Goal: Transaction & Acquisition: Book appointment/travel/reservation

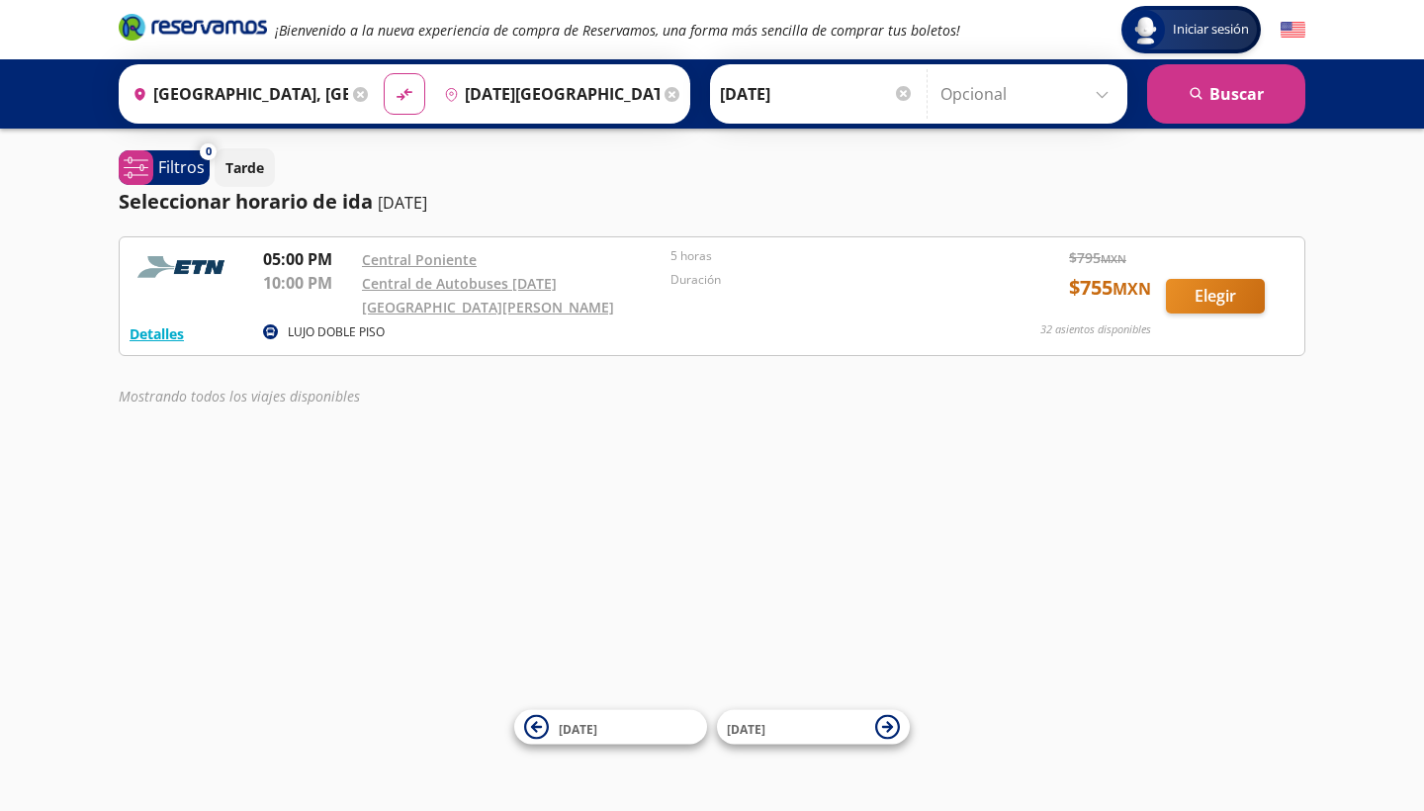
click at [796, 101] on input "[DATE]" at bounding box center [817, 93] width 194 height 49
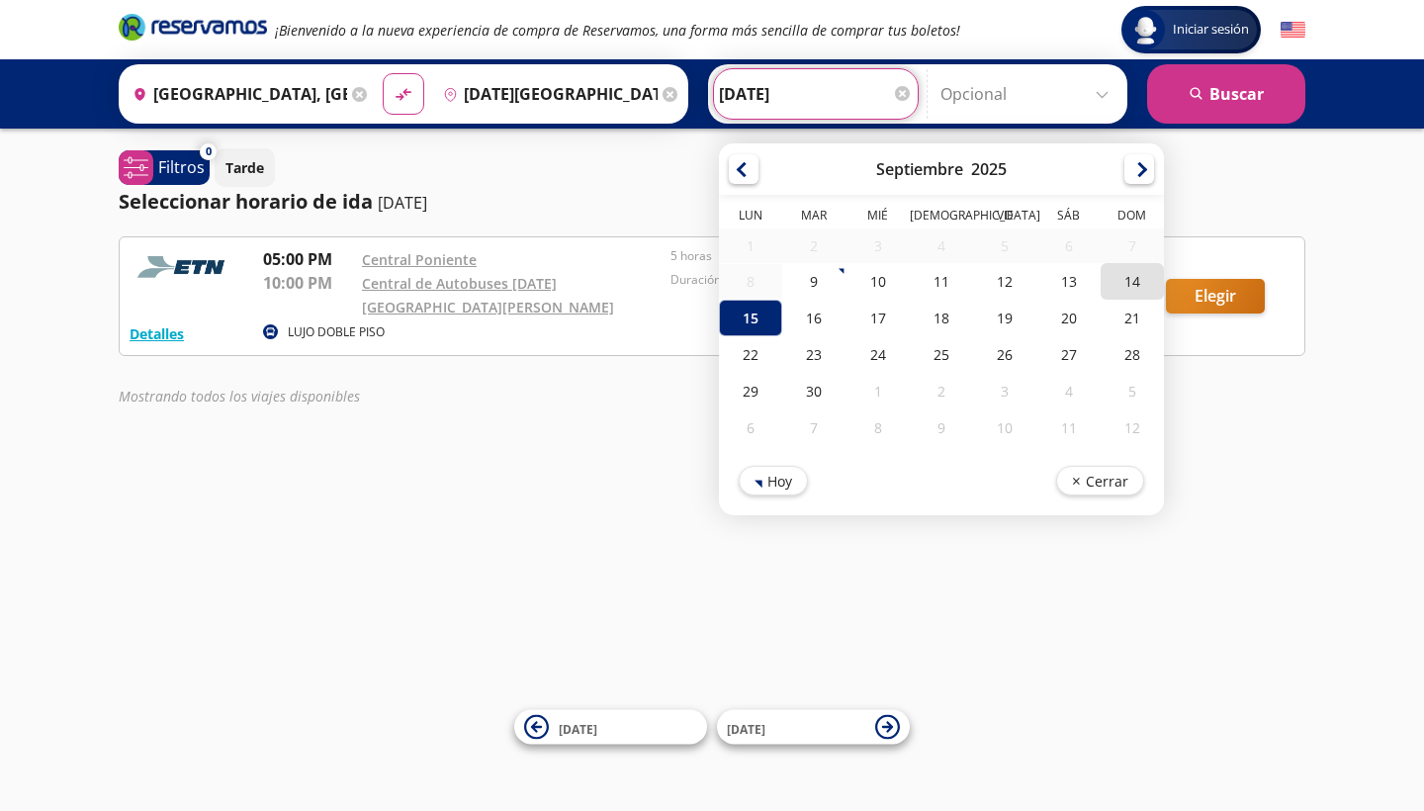
click at [1164, 283] on div "14" at bounding box center [1131, 281] width 63 height 37
type input "[DATE]"
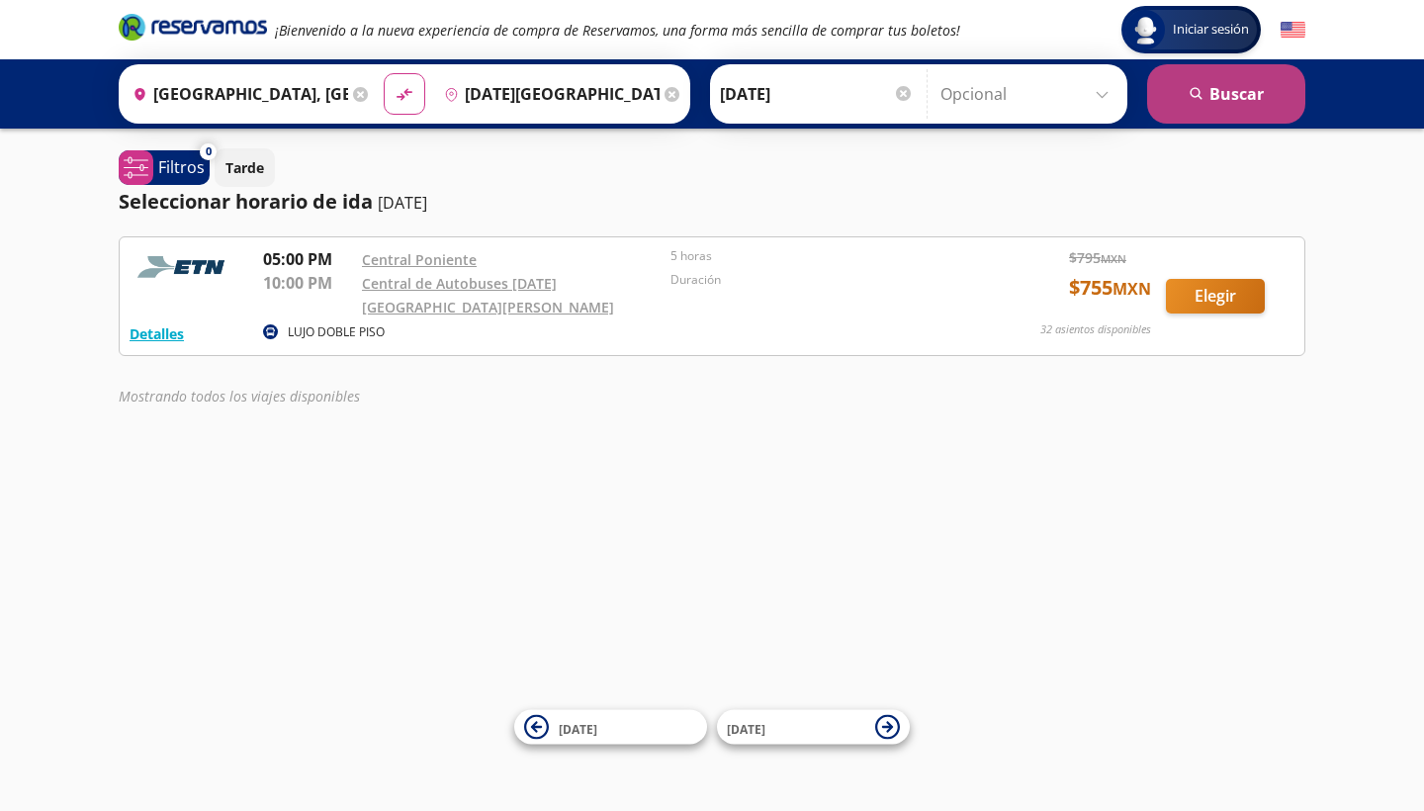
click at [1199, 103] on button "search [GEOGRAPHIC_DATA]" at bounding box center [1226, 93] width 158 height 59
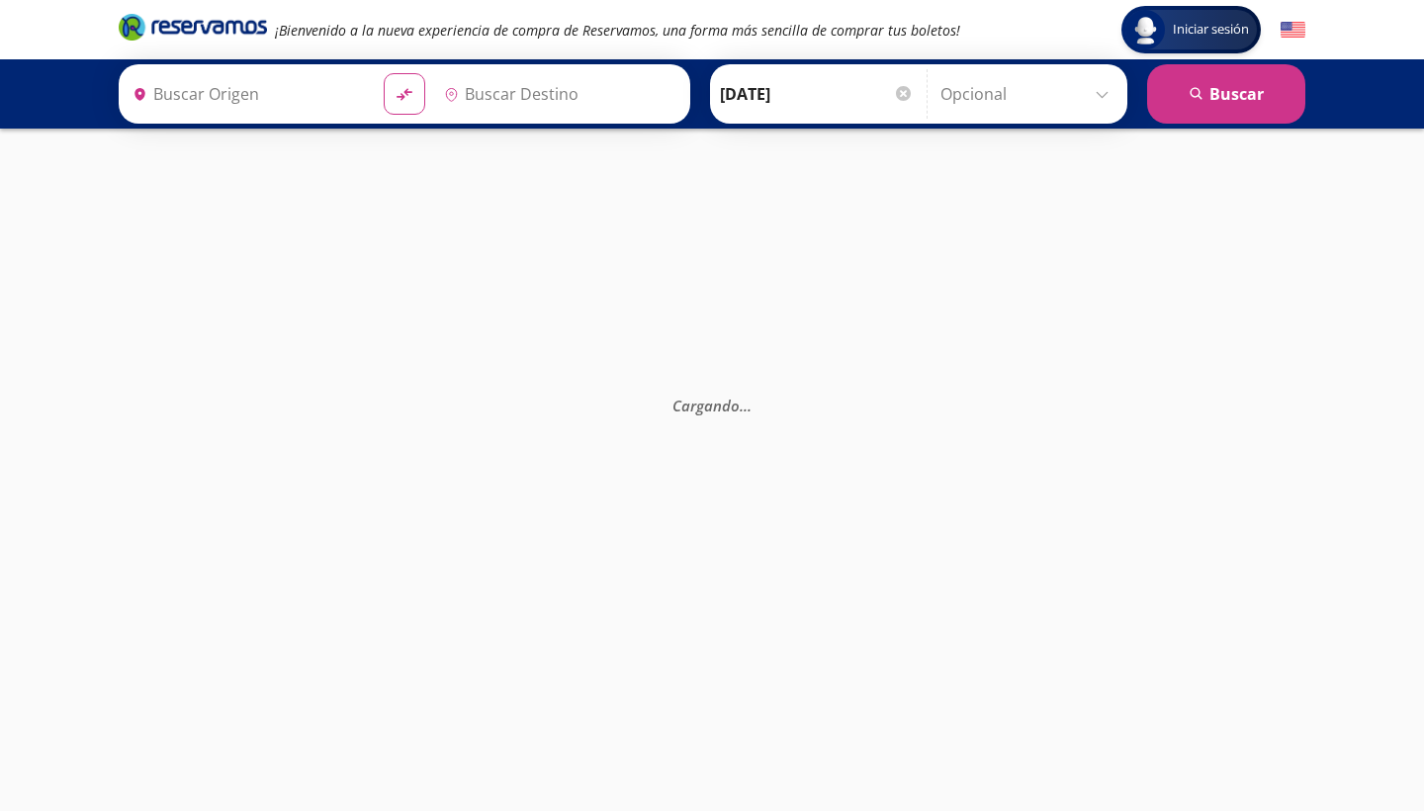
type input "[GEOGRAPHIC_DATA], [GEOGRAPHIC_DATA]"
type input "[DATE][GEOGRAPHIC_DATA][PERSON_NAME], [GEOGRAPHIC_DATA]"
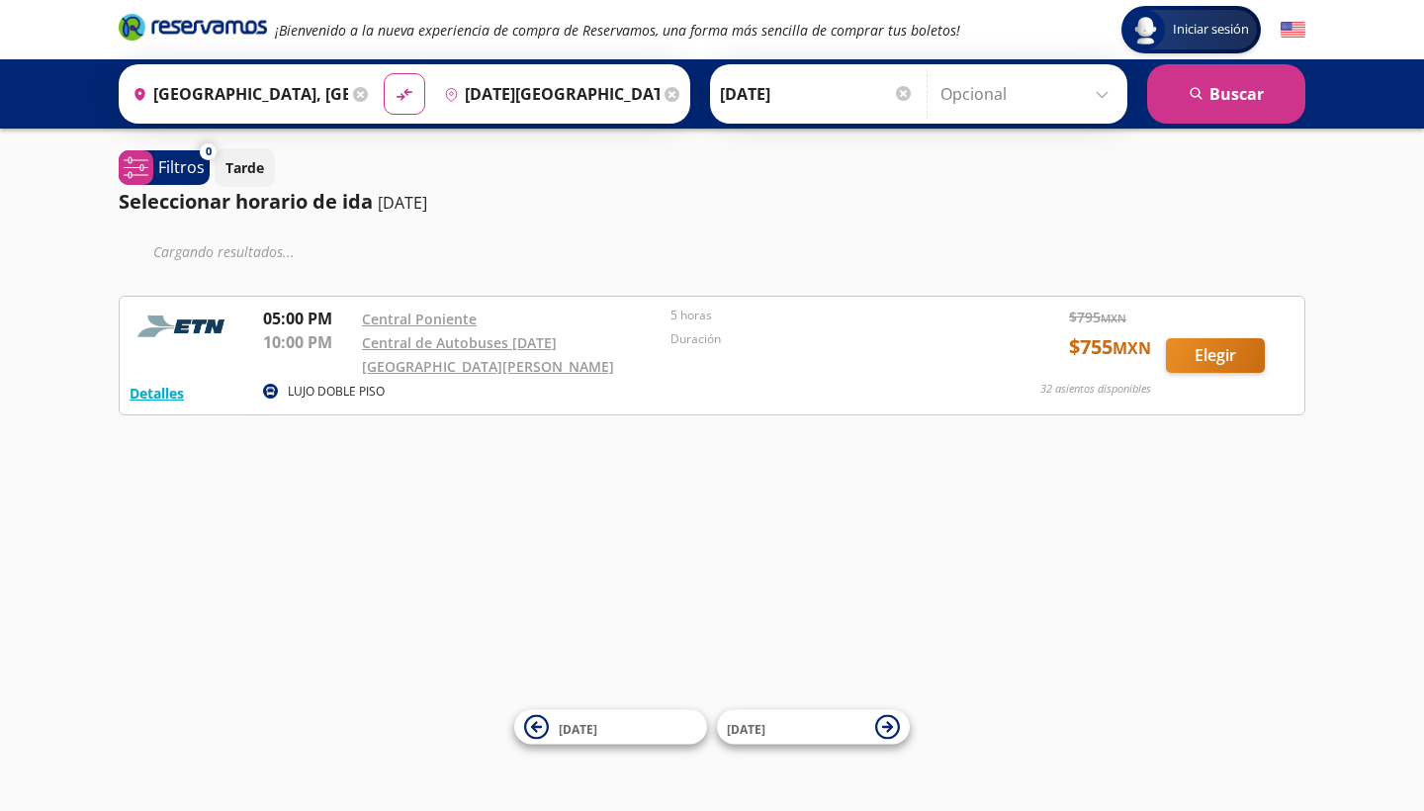
click at [327, 99] on input "[GEOGRAPHIC_DATA], [GEOGRAPHIC_DATA]" at bounding box center [236, 93] width 223 height 49
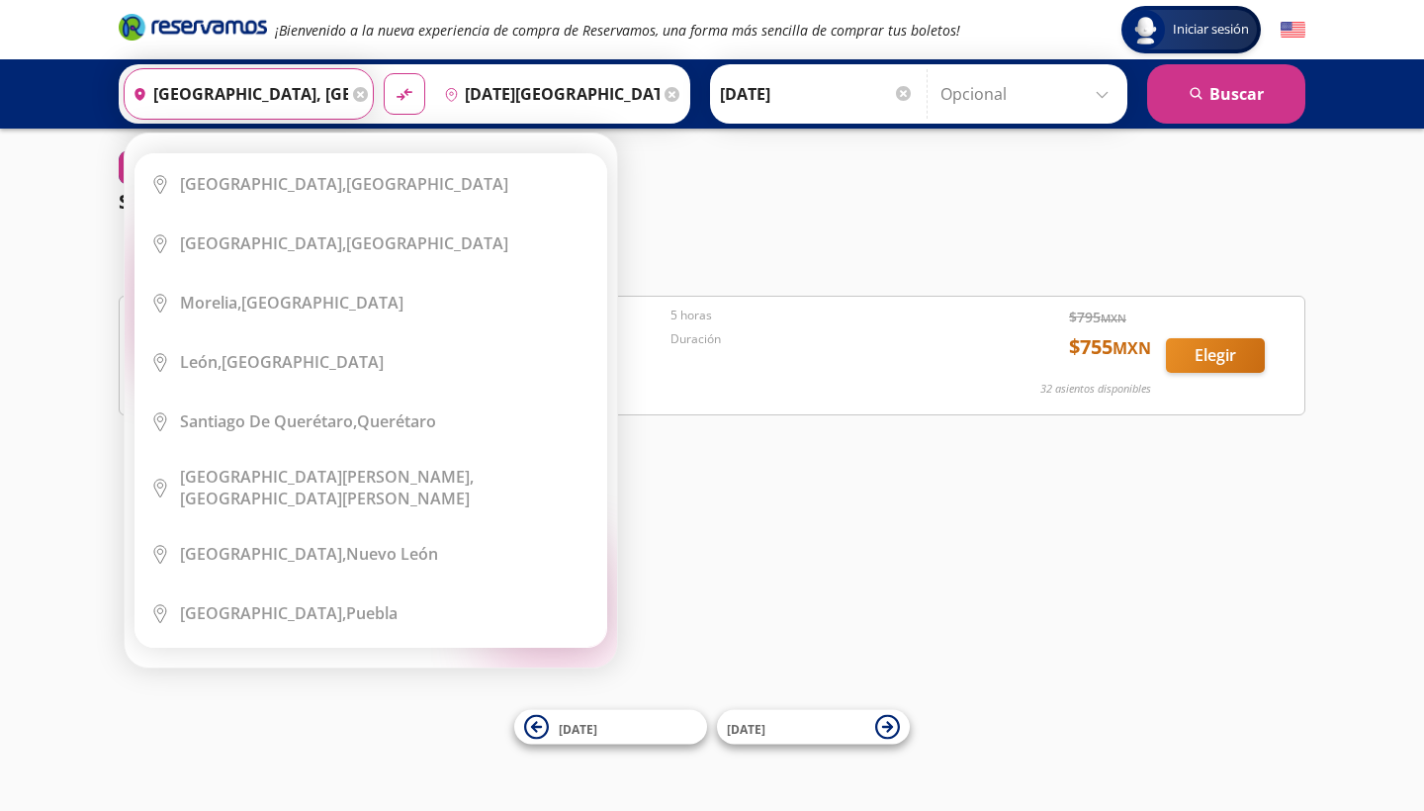
click at [367, 93] on icon at bounding box center [360, 94] width 15 height 15
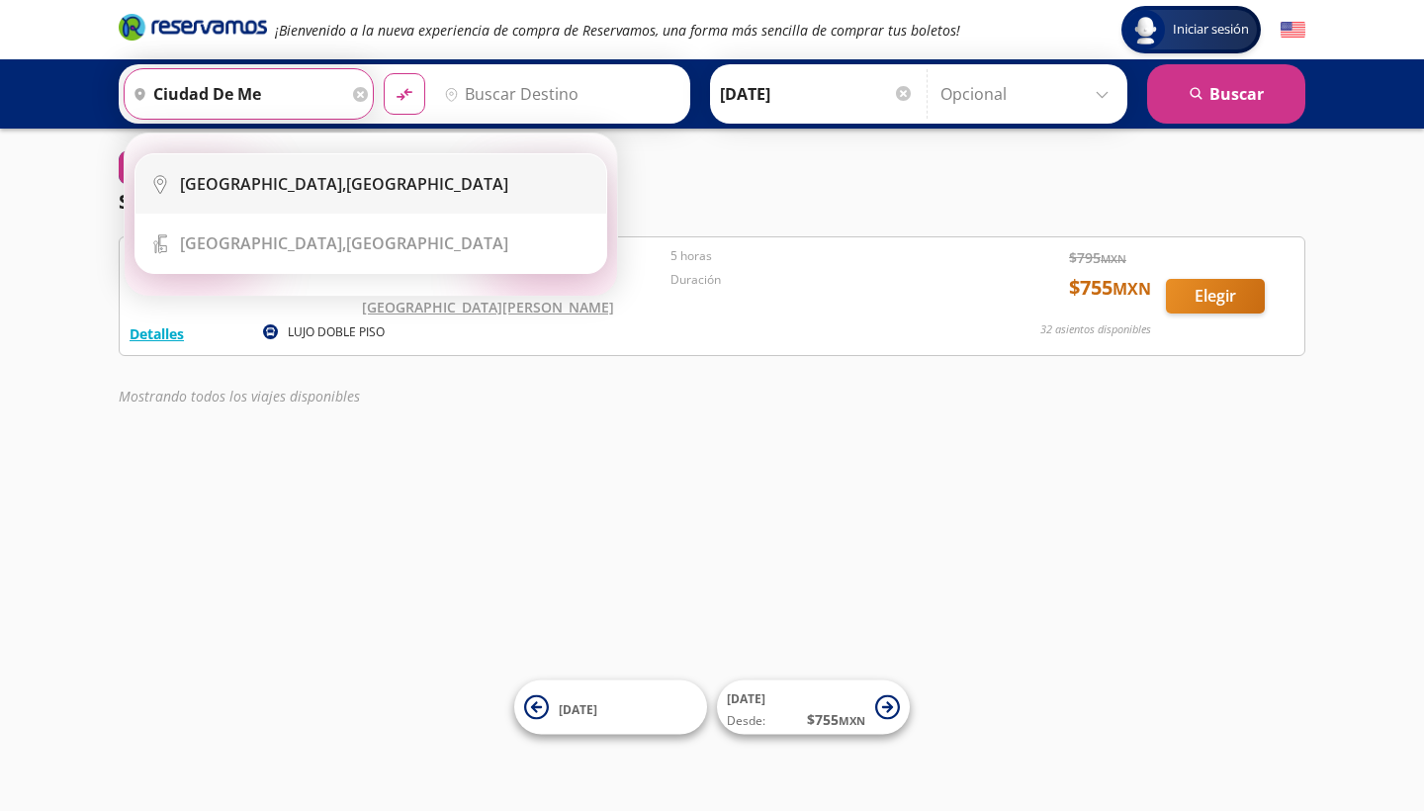
click at [315, 182] on b "[GEOGRAPHIC_DATA]," at bounding box center [263, 184] width 166 height 22
type input "[GEOGRAPHIC_DATA], [GEOGRAPHIC_DATA]"
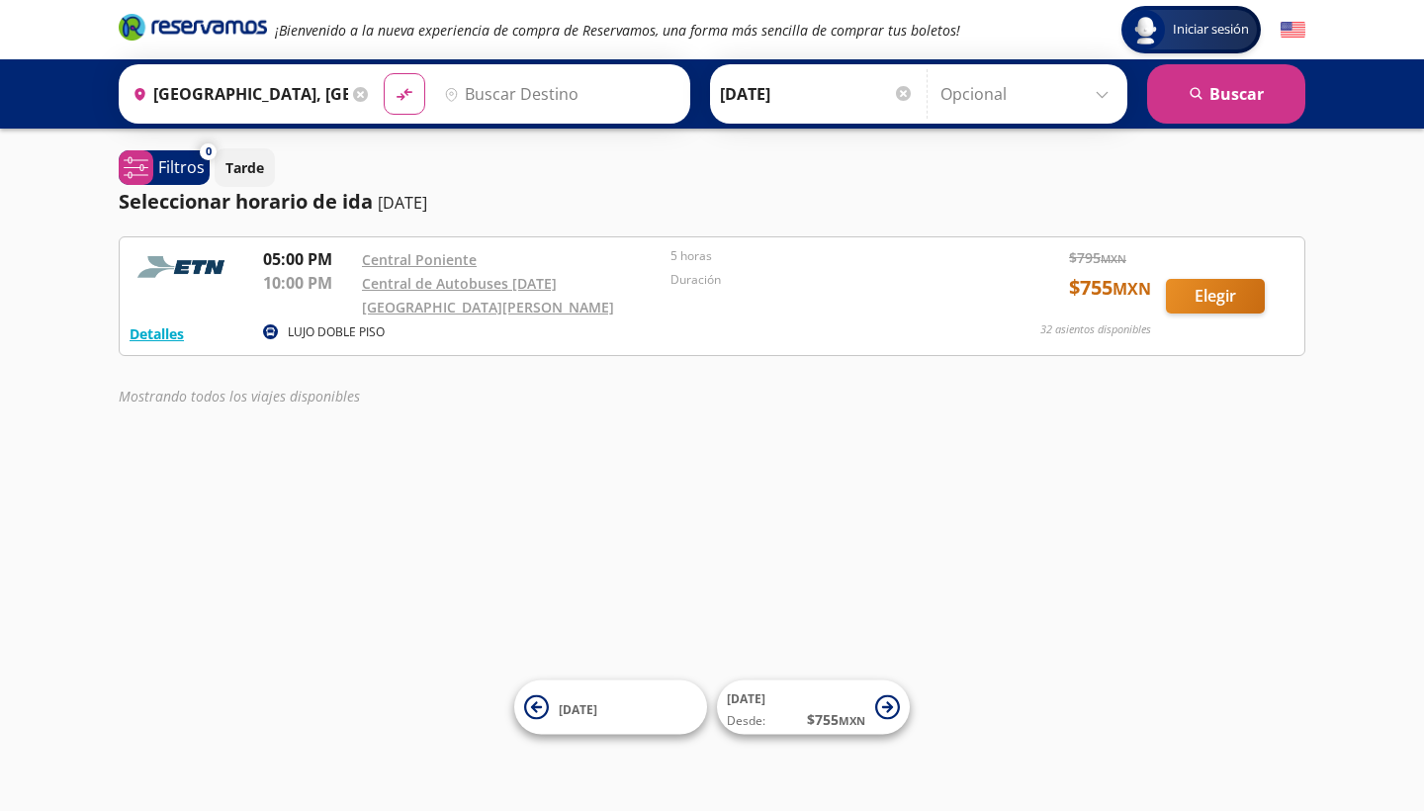
click at [540, 109] on input "Destino" at bounding box center [557, 93] width 243 height 49
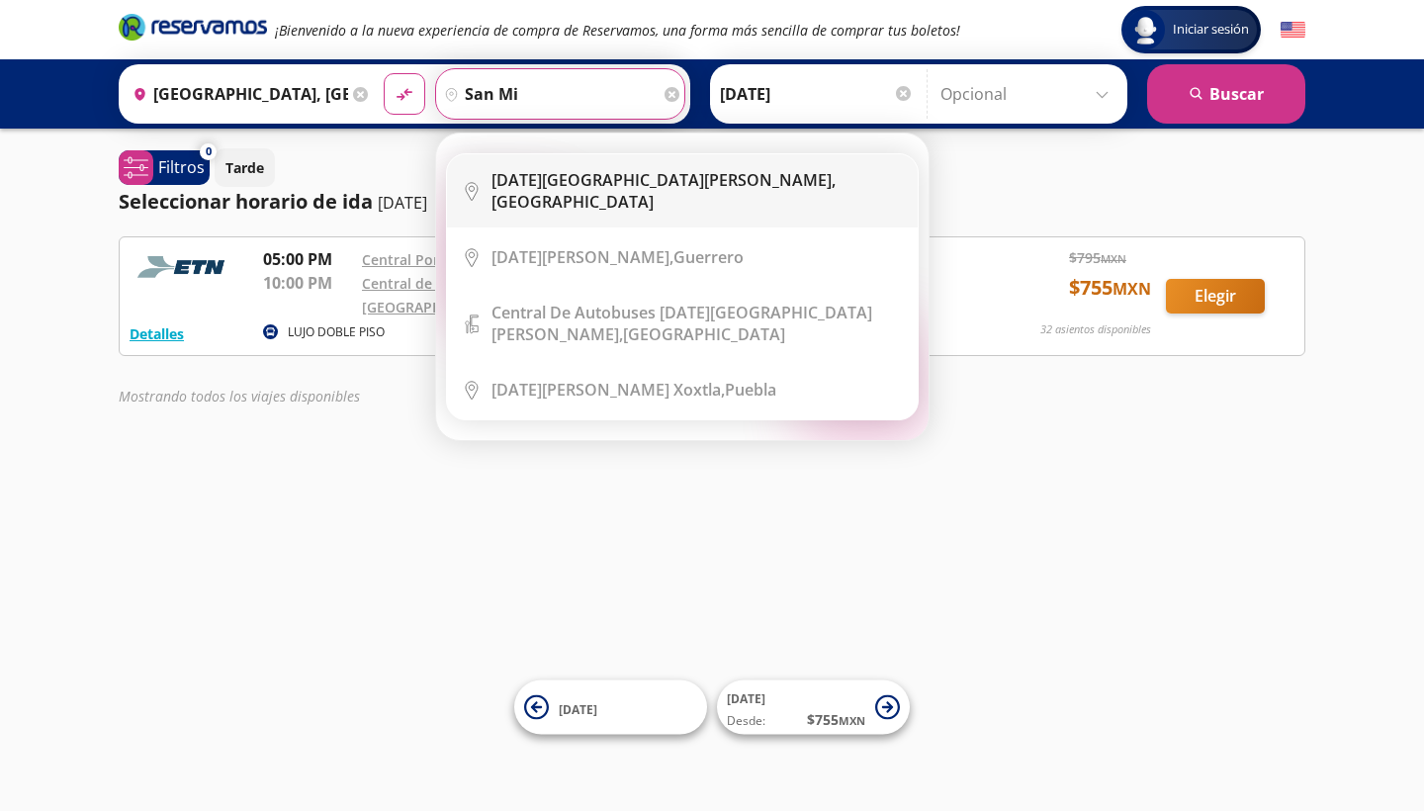
click at [625, 190] on b "[DATE][GEOGRAPHIC_DATA][PERSON_NAME]," at bounding box center [663, 180] width 344 height 22
type input "[DATE][GEOGRAPHIC_DATA][PERSON_NAME], [GEOGRAPHIC_DATA]"
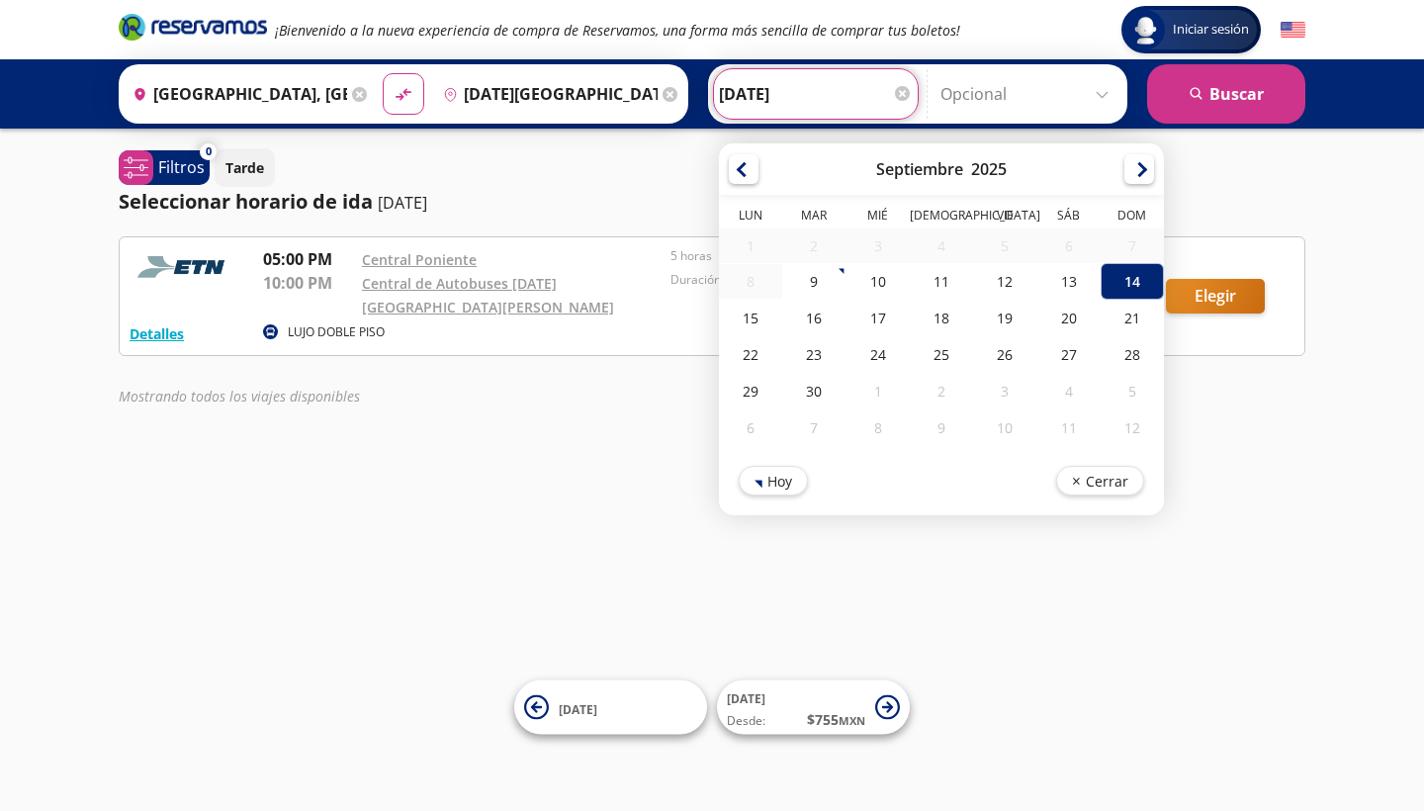
click at [852, 94] on input "[DATE]" at bounding box center [816, 93] width 194 height 49
click at [779, 326] on div "15" at bounding box center [750, 318] width 63 height 37
type input "[DATE]"
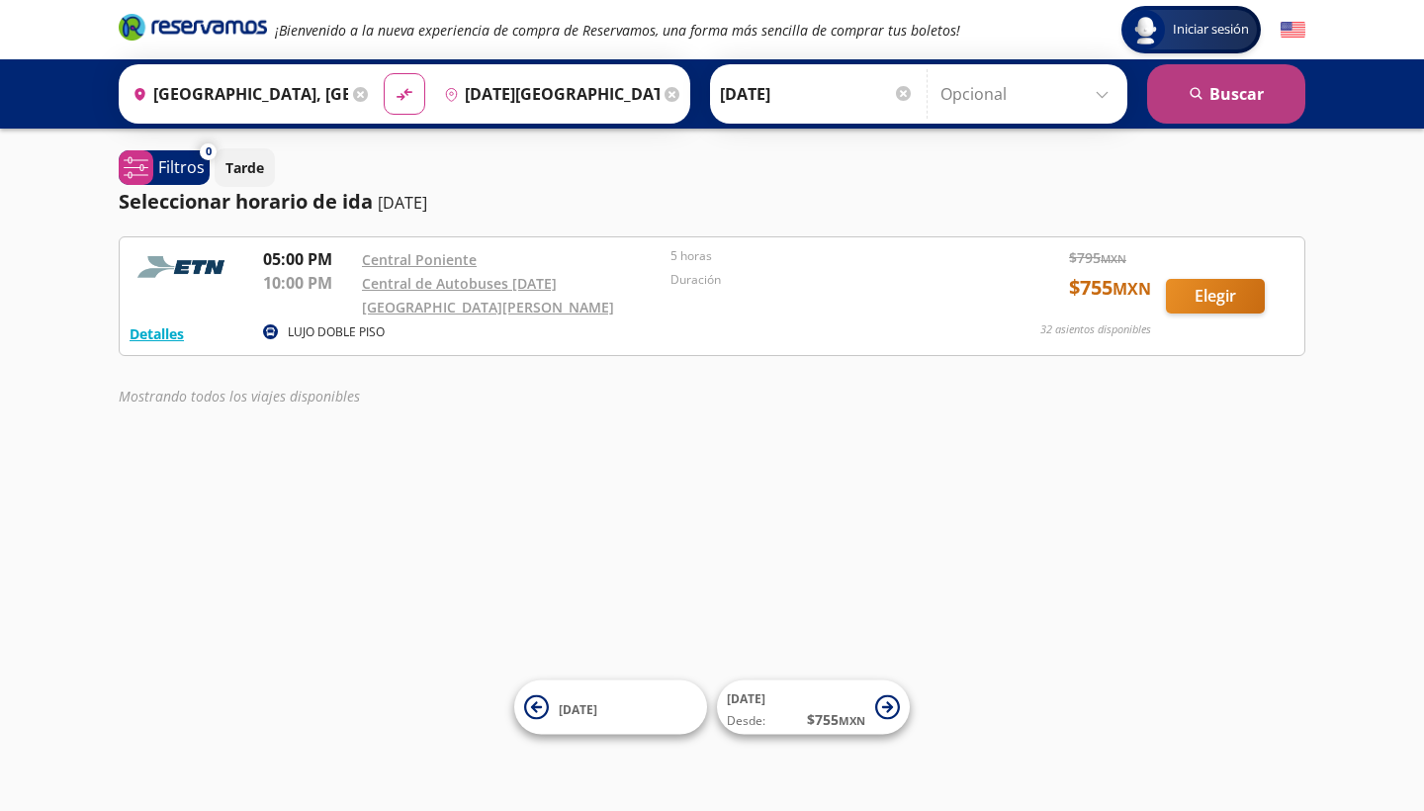
click at [1189, 98] on icon "search" at bounding box center [1196, 94] width 15 height 15
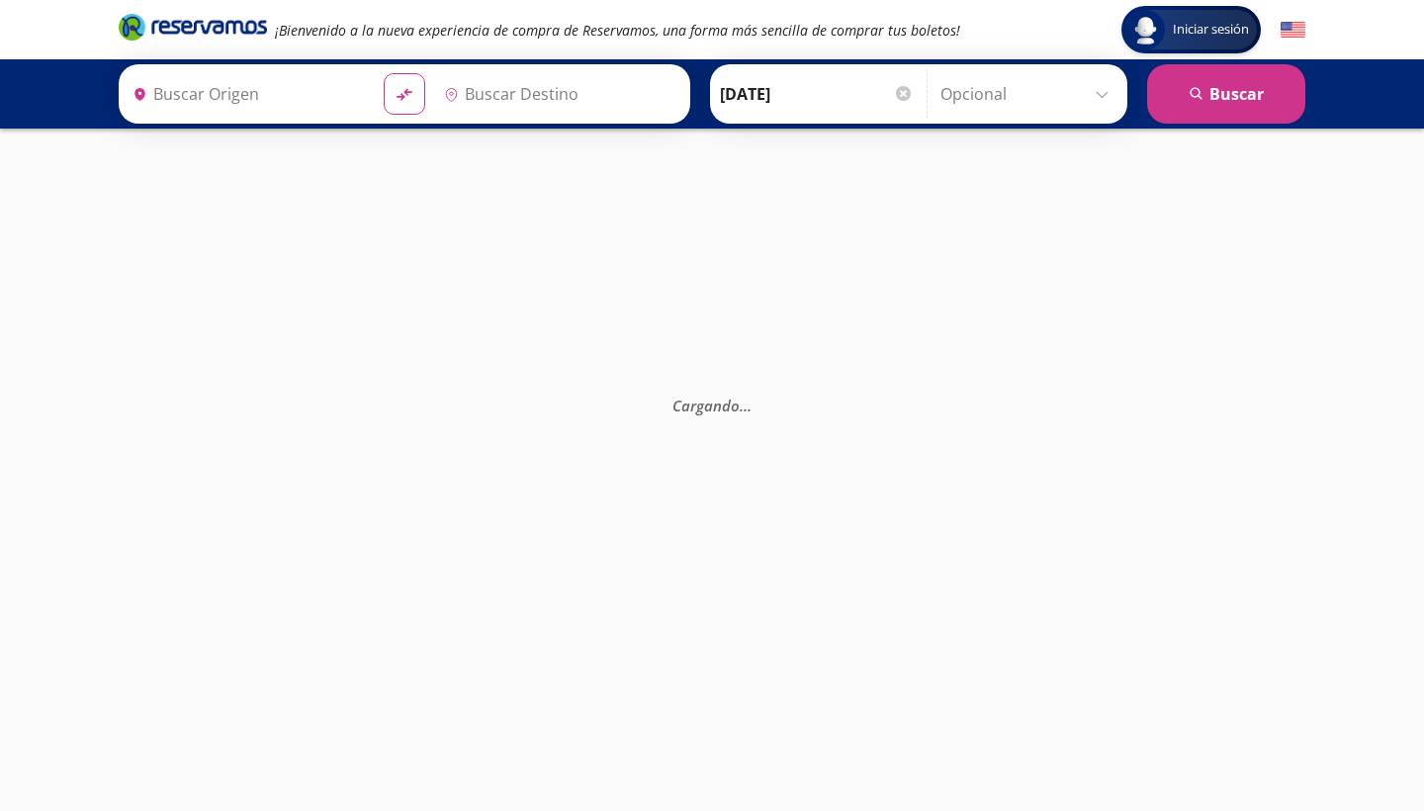
type input "[DATE][GEOGRAPHIC_DATA][PERSON_NAME], [GEOGRAPHIC_DATA]"
type input "[GEOGRAPHIC_DATA], [GEOGRAPHIC_DATA]"
